Goal: Check status

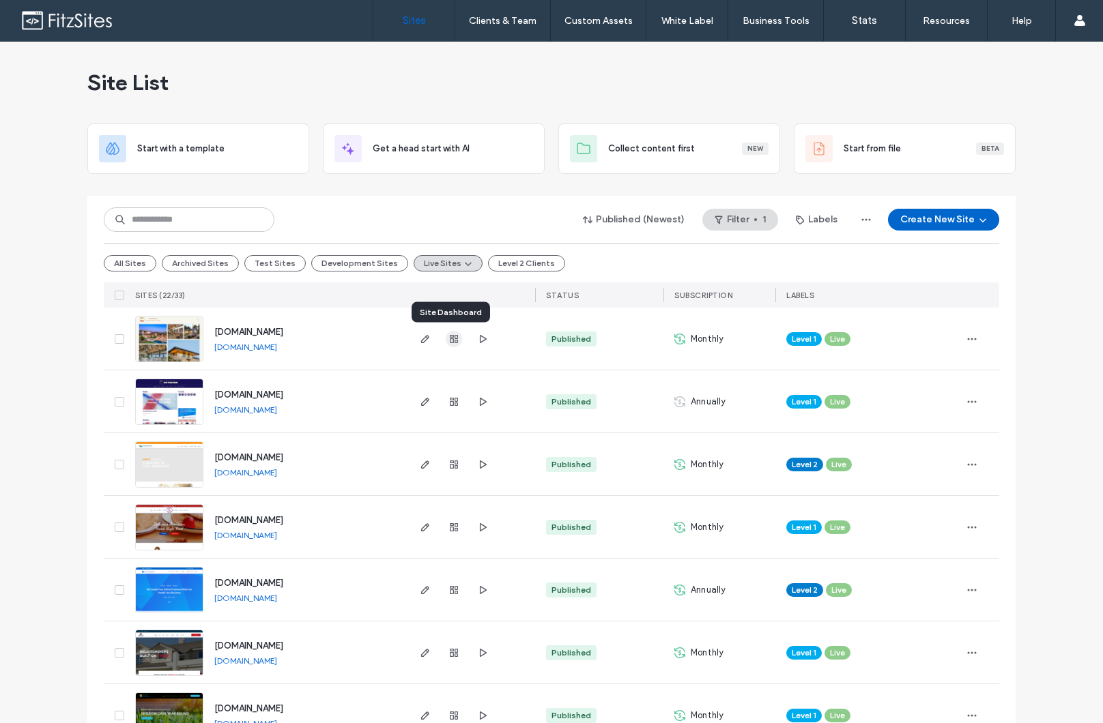
click at [450, 340] on use "button" at bounding box center [454, 339] width 8 height 8
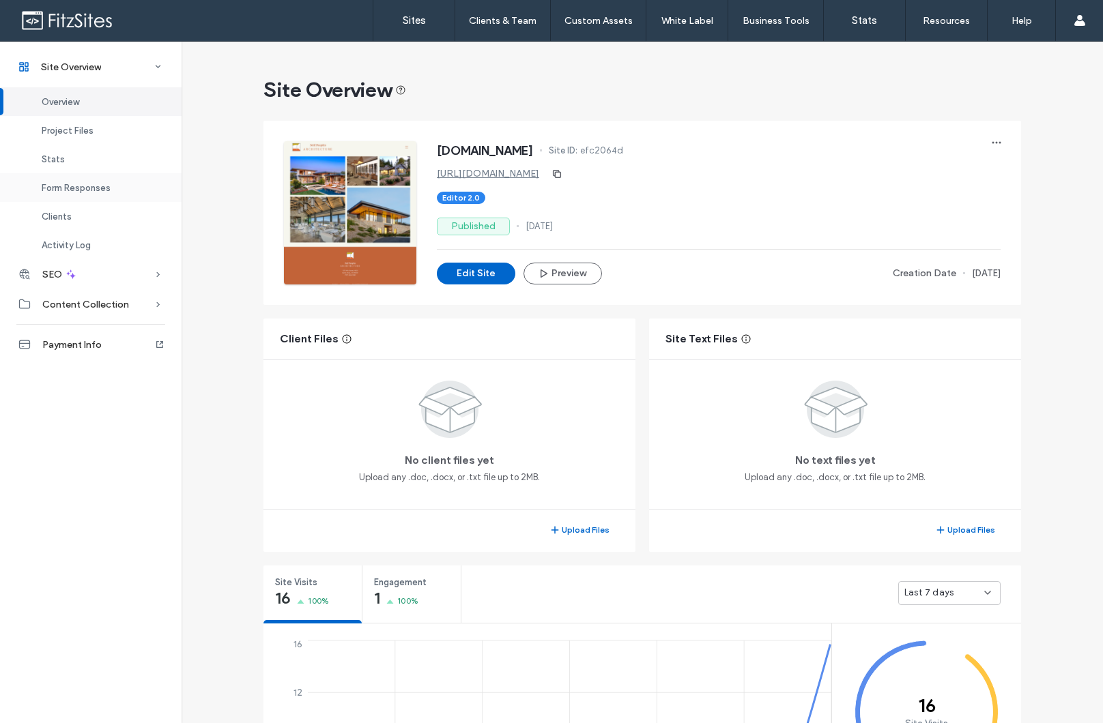
click at [109, 184] on span "Form Responses" at bounding box center [76, 188] width 69 height 10
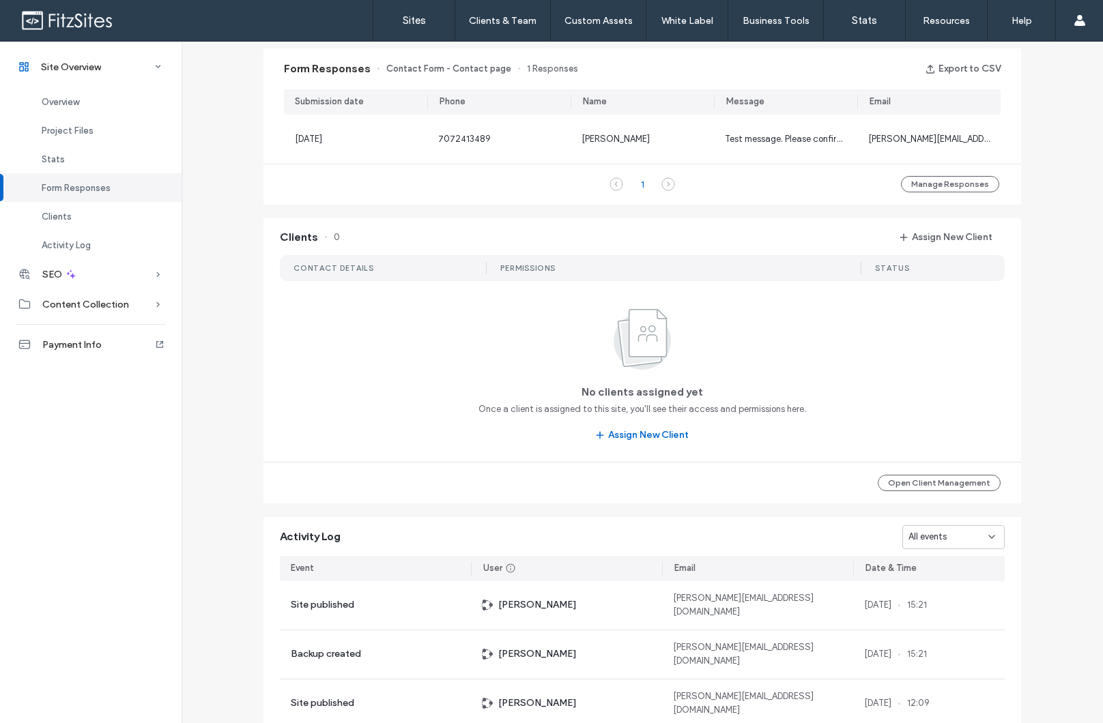
scroll to position [883, 0]
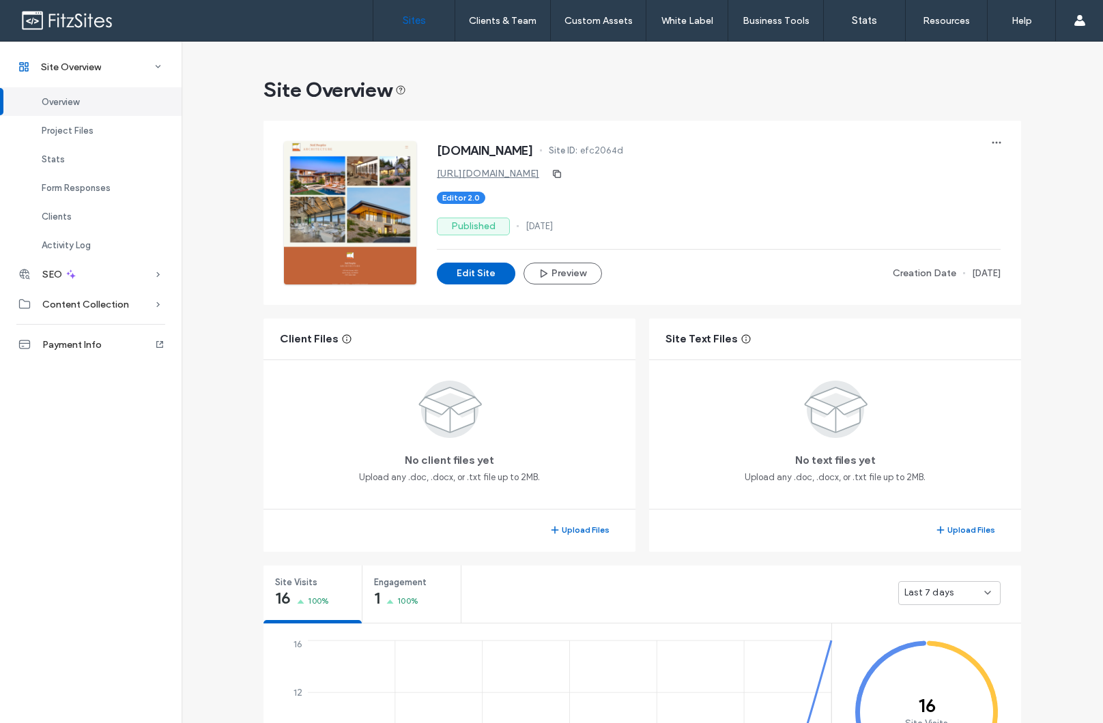
click at [403, 21] on label "Sites" at bounding box center [414, 20] width 23 height 12
